Goal: Task Accomplishment & Management: Manage account settings

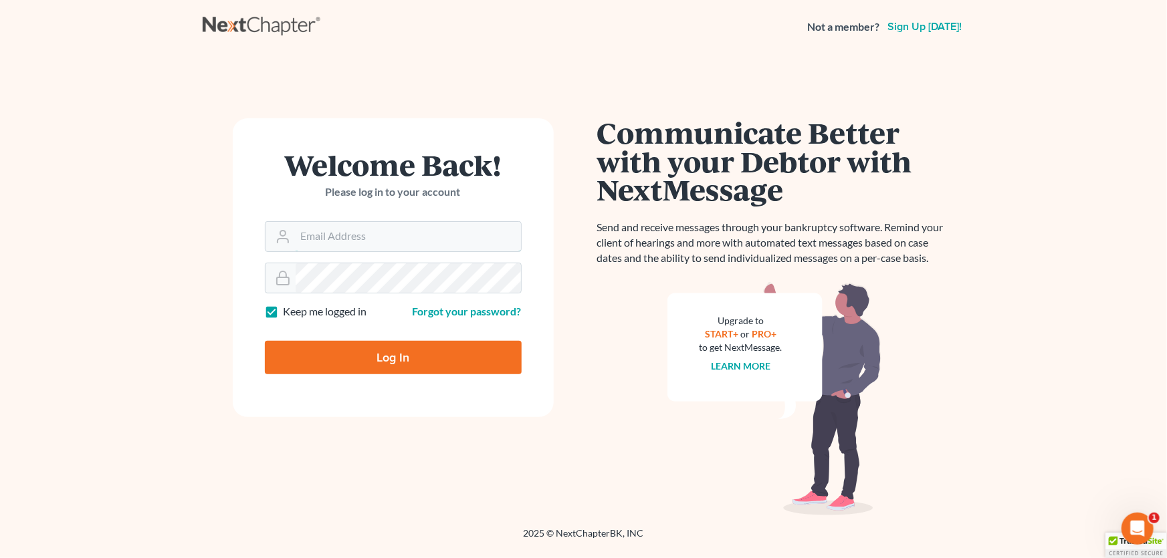
type input "[PERSON_NAME][EMAIL_ADDRESS][DOMAIN_NAME]"
click at [403, 353] on input "Log In" at bounding box center [393, 357] width 257 height 33
type input "Thinking..."
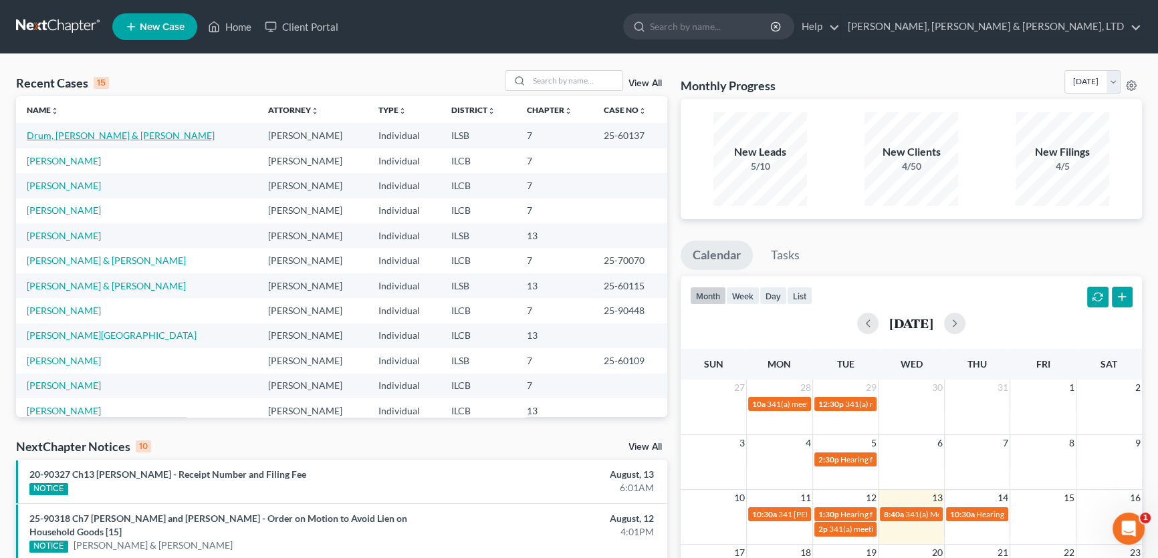
click at [68, 135] on link "Drum, Morris & Connie" at bounding box center [121, 135] width 188 height 11
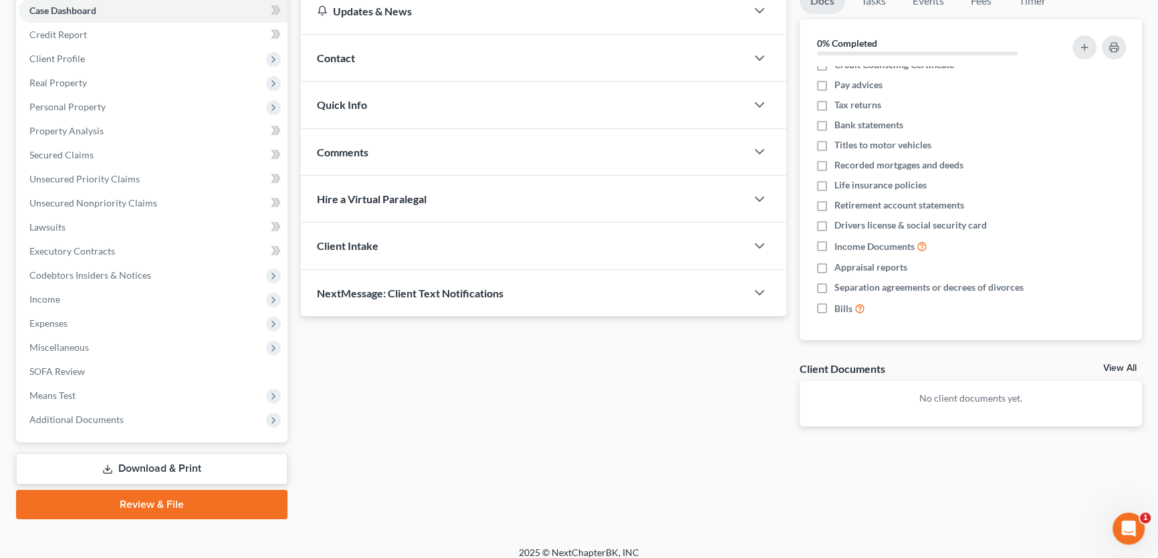
scroll to position [150, 0]
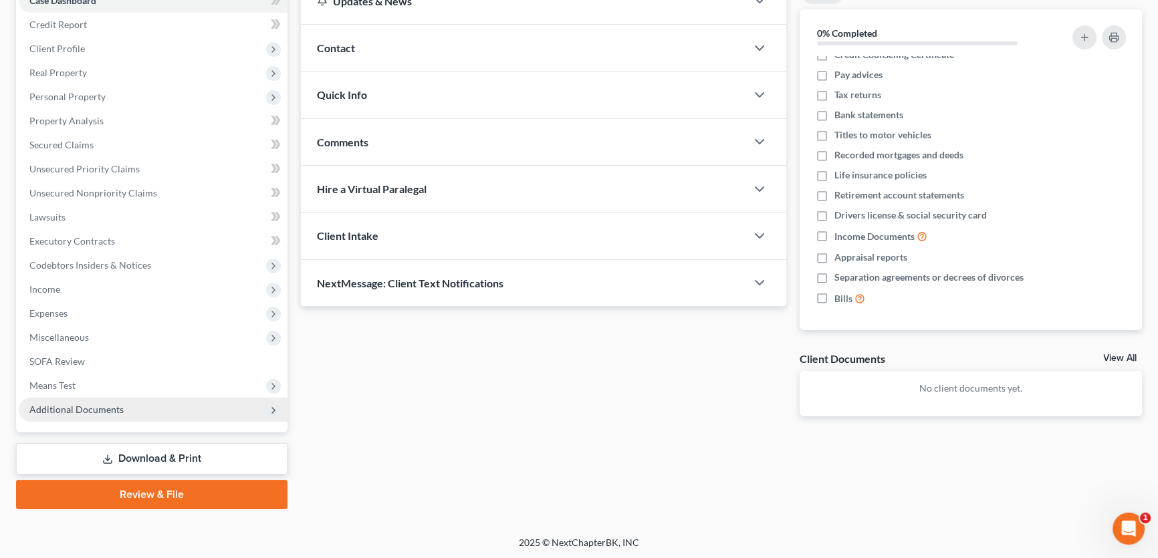
click at [273, 410] on polyline at bounding box center [273, 410] width 3 height 5
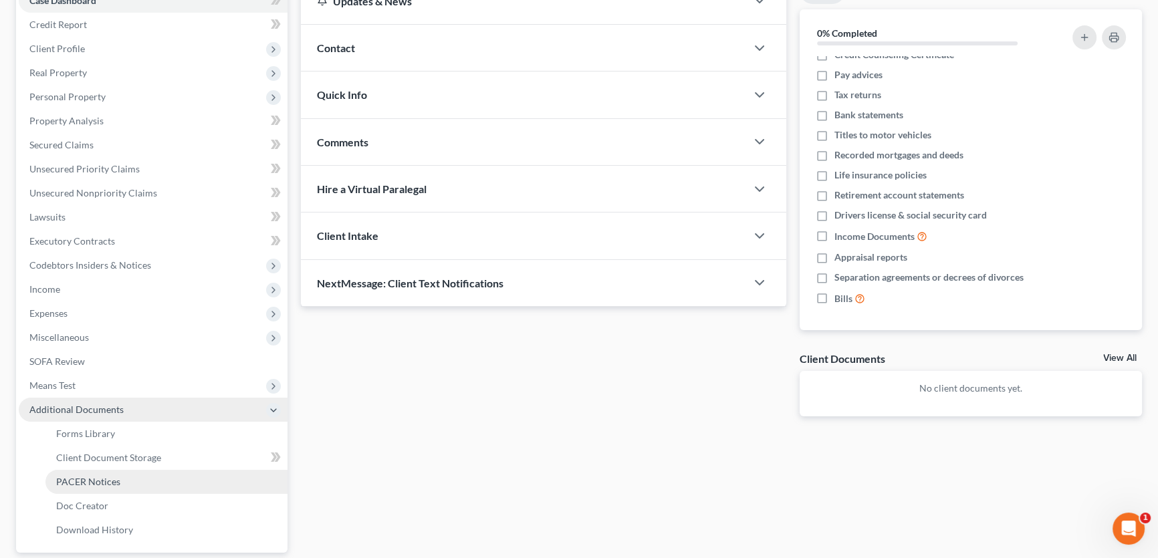
click at [202, 481] on link "PACER Notices" at bounding box center [166, 482] width 242 height 24
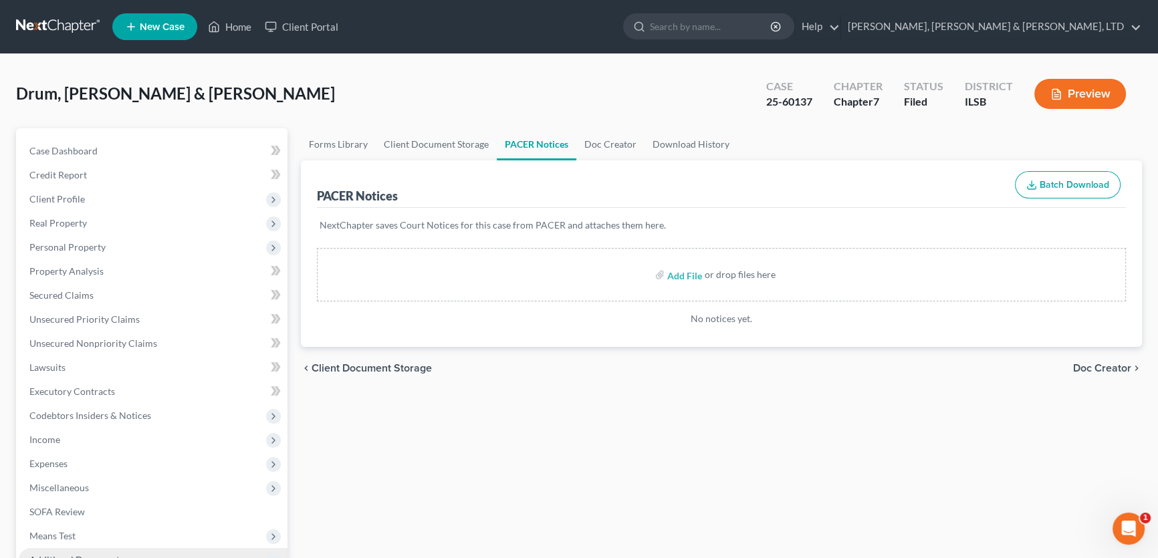
click at [308, 369] on icon "chevron_left" at bounding box center [306, 368] width 11 height 11
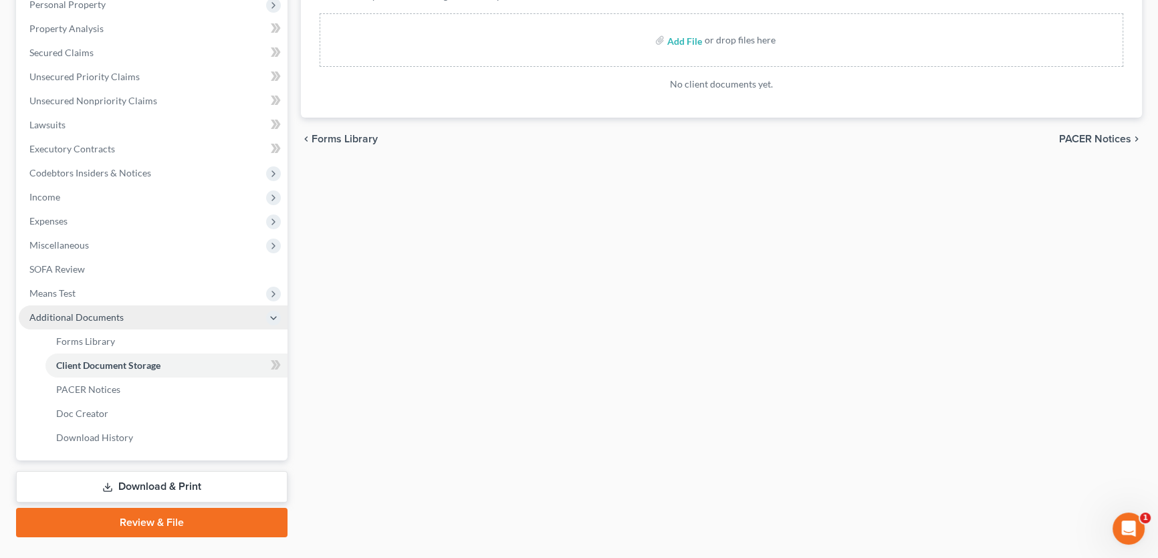
scroll to position [182, 0]
